Goal: Information Seeking & Learning: Understand process/instructions

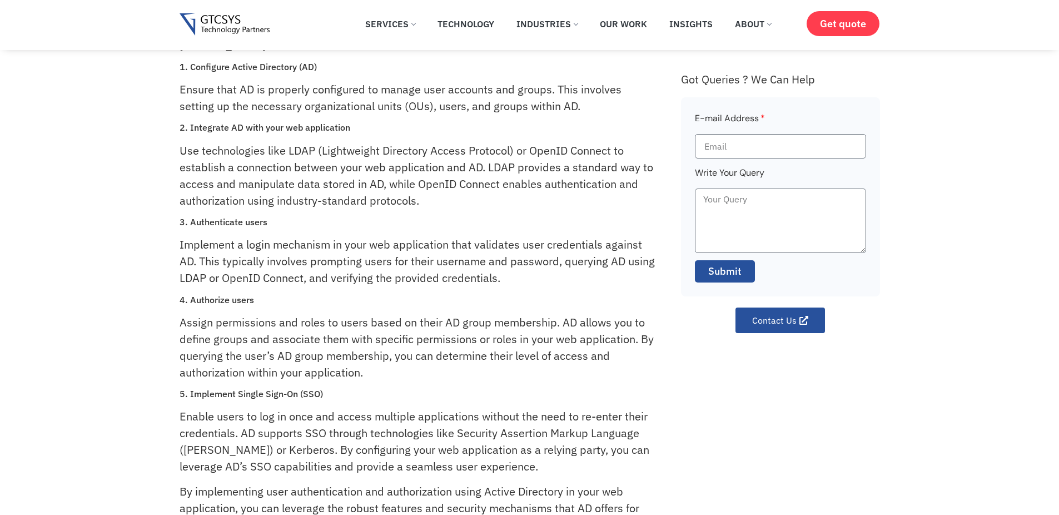
scroll to position [267, 0]
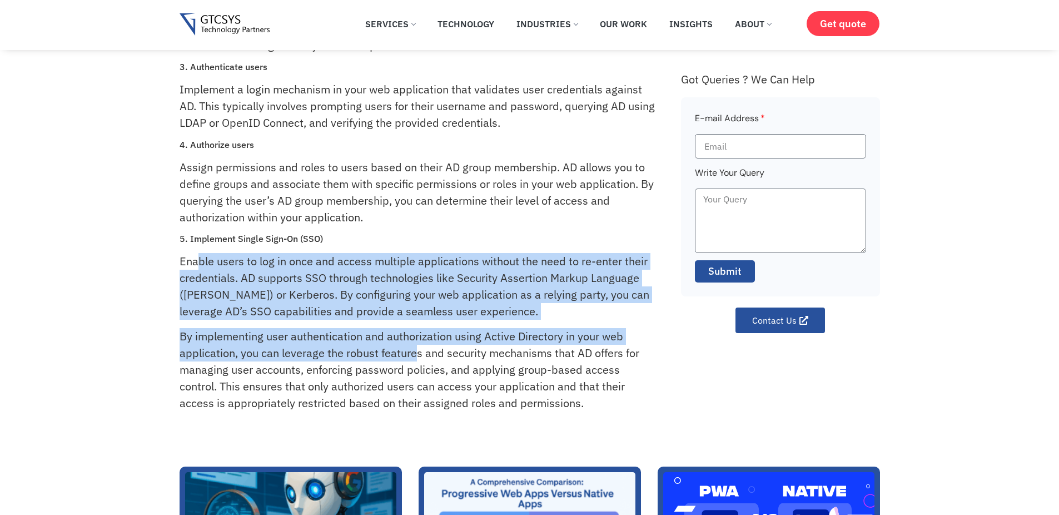
drag, startPoint x: 199, startPoint y: 259, endPoint x: 415, endPoint y: 356, distance: 237.2
click at [415, 356] on div "Implementing user authentication and authorization using Active Directory (AD) …" at bounding box center [425, 132] width 490 height 602
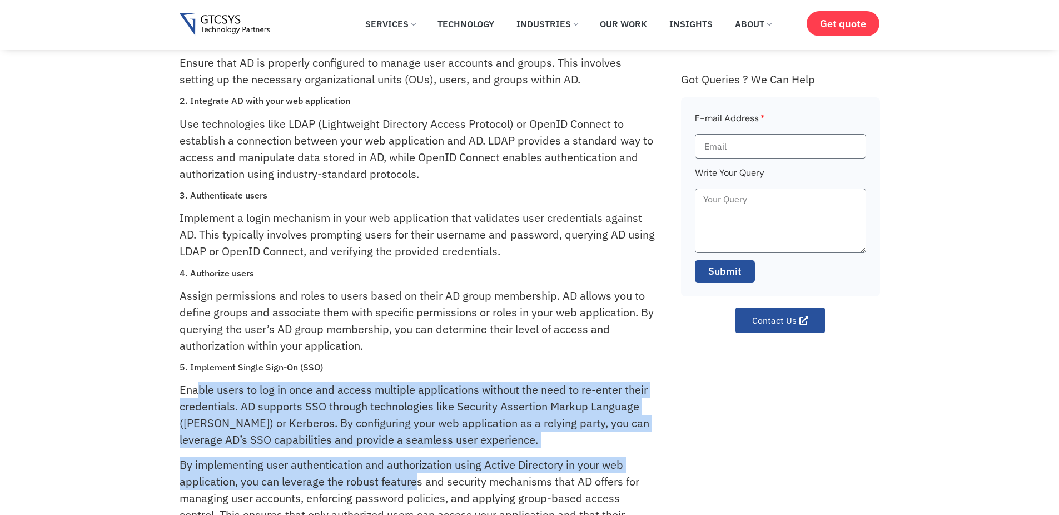
scroll to position [67, 0]
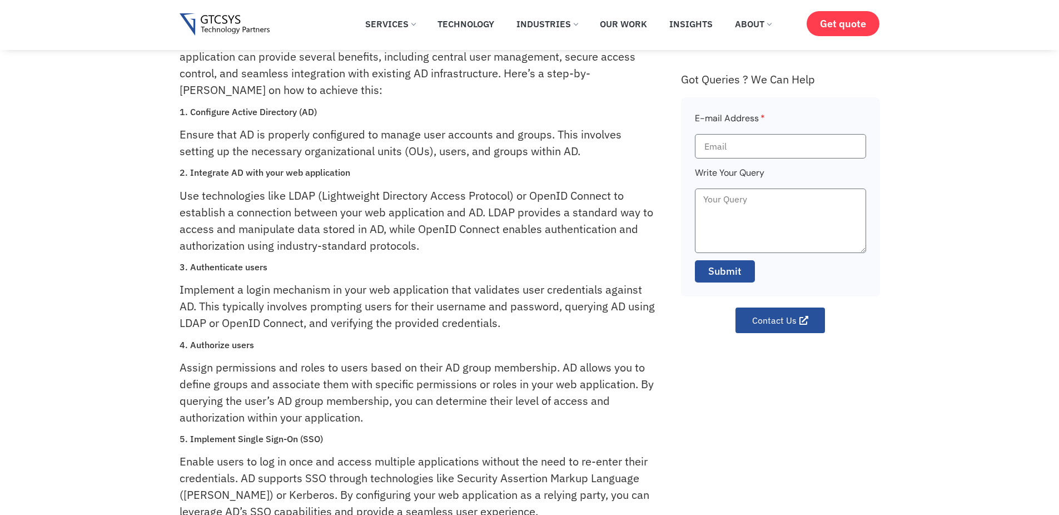
drag, startPoint x: 415, startPoint y: 352, endPoint x: 279, endPoint y: 316, distance: 140.8
click at [279, 316] on div "Implementing user authentication and authorization using Active Directory (AD) …" at bounding box center [425, 333] width 490 height 602
drag, startPoint x: 279, startPoint y: 323, endPoint x: 427, endPoint y: 324, distance: 147.4
click at [427, 324] on p "Implement a login mechanism in your web application that validates user credent…" at bounding box center [418, 306] width 477 height 50
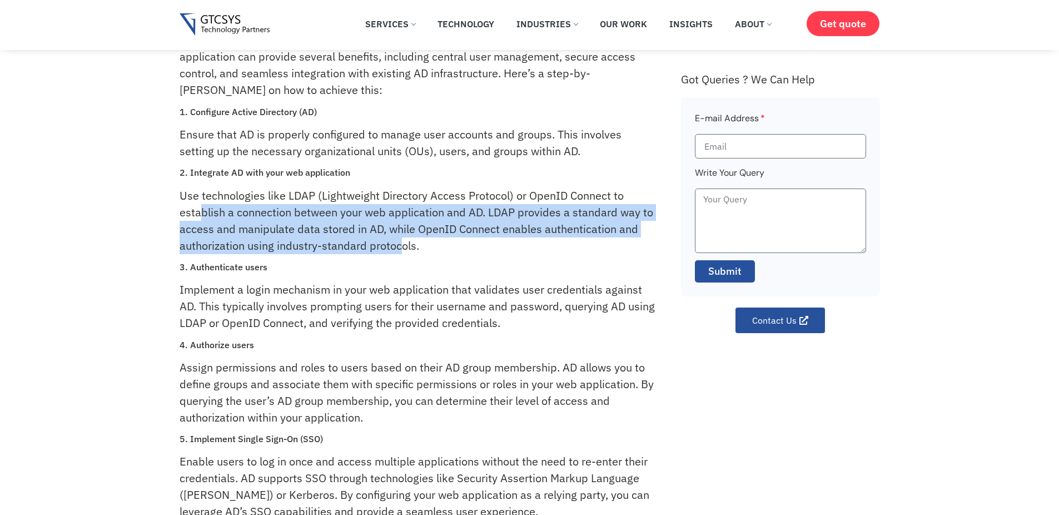
drag, startPoint x: 198, startPoint y: 211, endPoint x: 401, endPoint y: 246, distance: 206.1
click at [401, 246] on p "Use technologies like LDAP (Lightweight Directory Access Protocol) or OpenID Co…" at bounding box center [418, 220] width 477 height 67
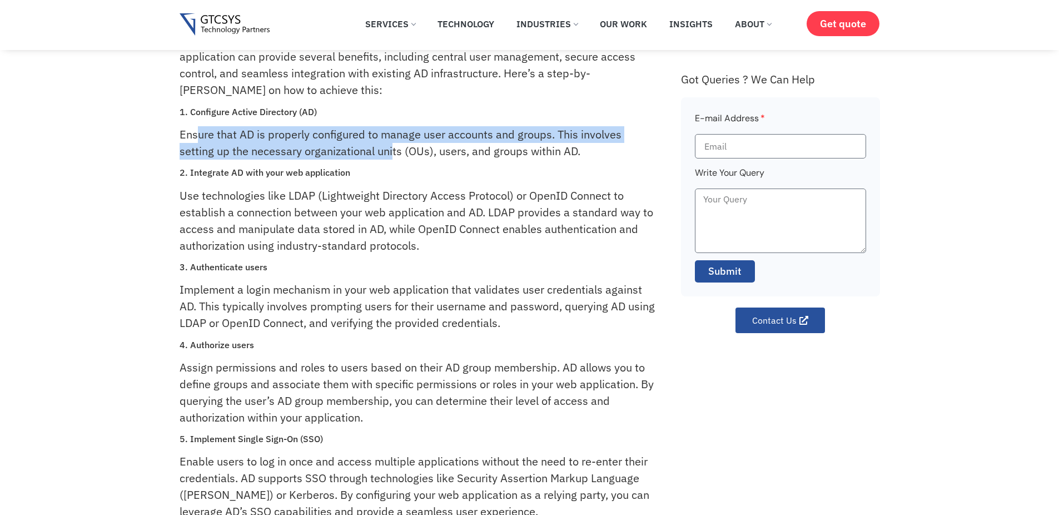
drag, startPoint x: 204, startPoint y: 132, endPoint x: 393, endPoint y: 148, distance: 189.8
click at [393, 148] on p "Ensure that AD is properly configured to manage user accounts and groups. This …" at bounding box center [418, 142] width 477 height 33
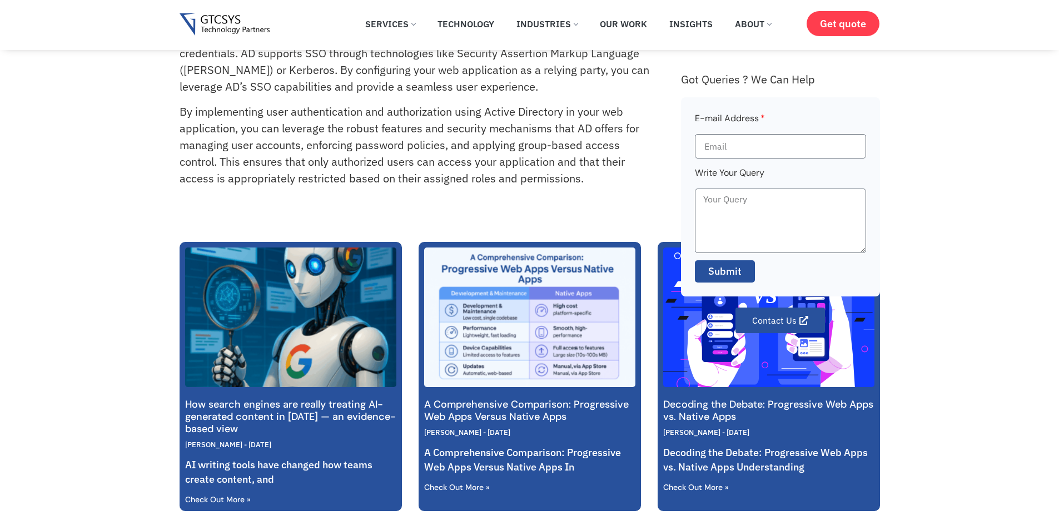
scroll to position [601, 0]
